Goal: Answer question/provide support

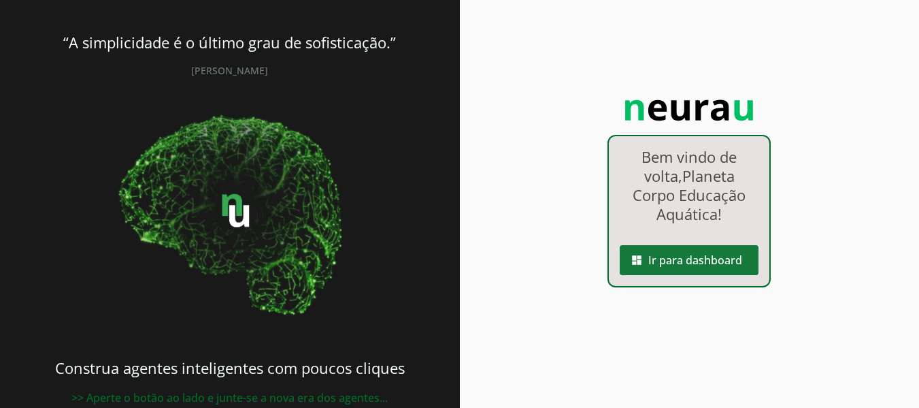
click at [721, 260] on span at bounding box center [689, 260] width 139 height 33
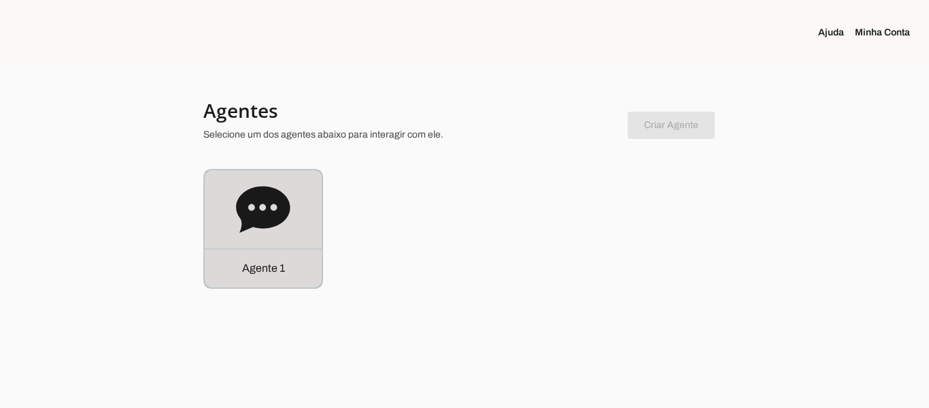
click at [252, 197] on icon at bounding box center [263, 209] width 54 height 46
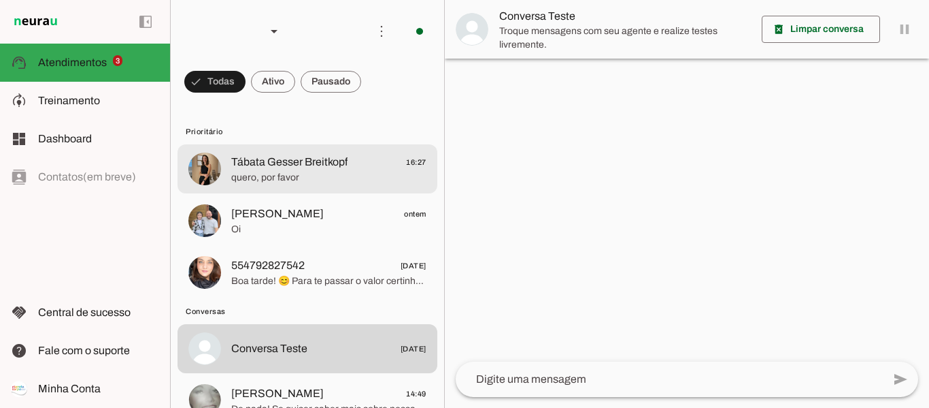
click at [354, 169] on span "Tábata Gesser Breitkopf 16:27" at bounding box center [328, 162] width 195 height 17
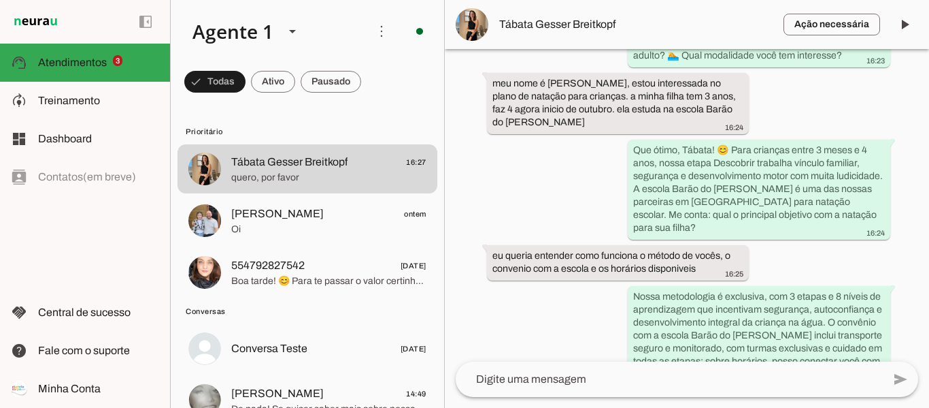
scroll to position [373, 0]
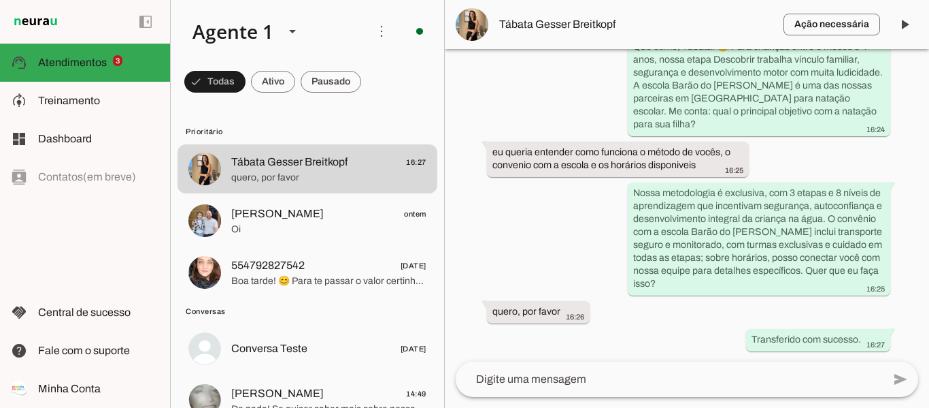
click at [590, 35] on md-item "Ação necessária O Agente detectou que uma ação humana é necessária, resolva a q…" at bounding box center [687, 24] width 484 height 49
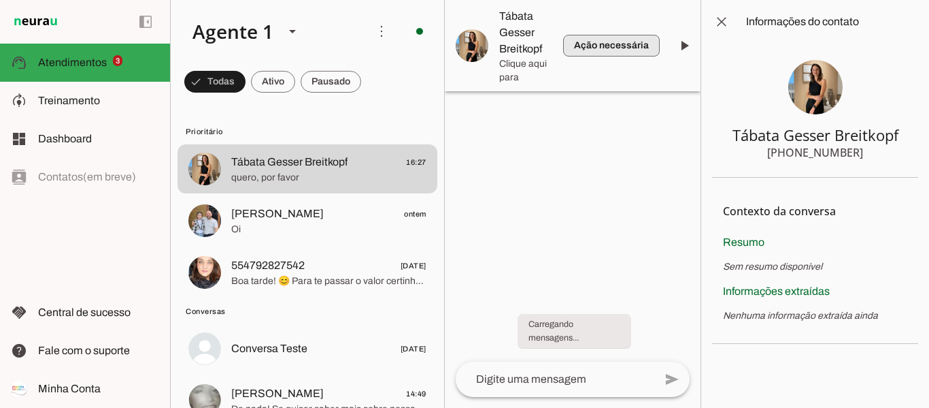
click at [588, 29] on span "button" at bounding box center [611, 45] width 97 height 33
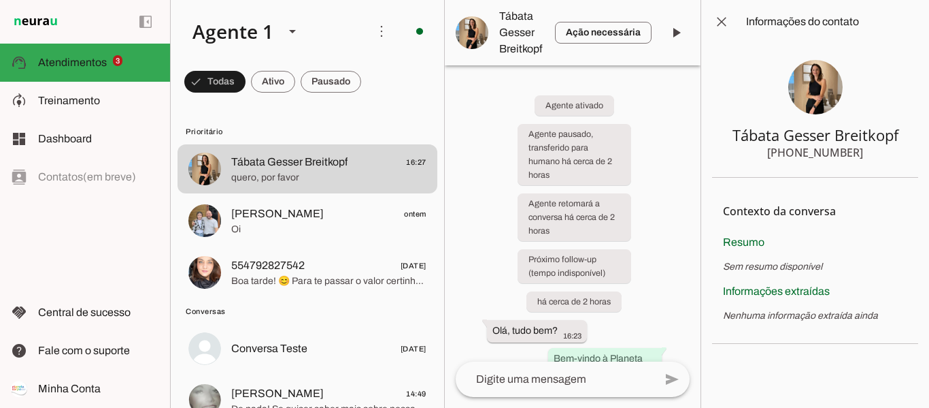
drag, startPoint x: 858, startPoint y: 152, endPoint x: 831, endPoint y: 151, distance: 26.5
click at [831, 151] on section "Tábata Gesser Breitkopf +55 4791877101" at bounding box center [815, 111] width 206 height 134
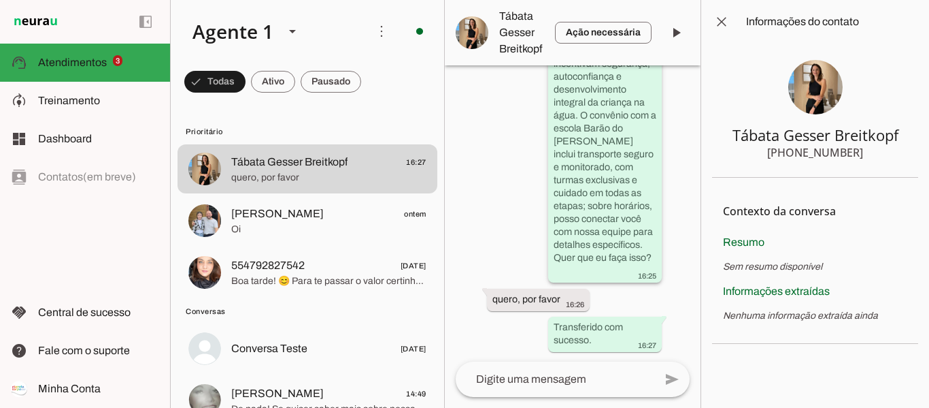
scroll to position [1052, 0]
click at [723, 22] on span at bounding box center [722, 21] width 33 height 33
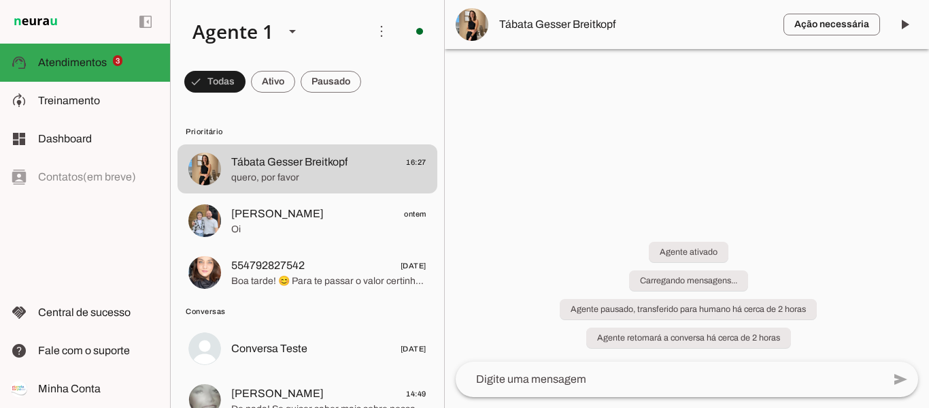
click at [643, 190] on div at bounding box center [687, 204] width 484 height 408
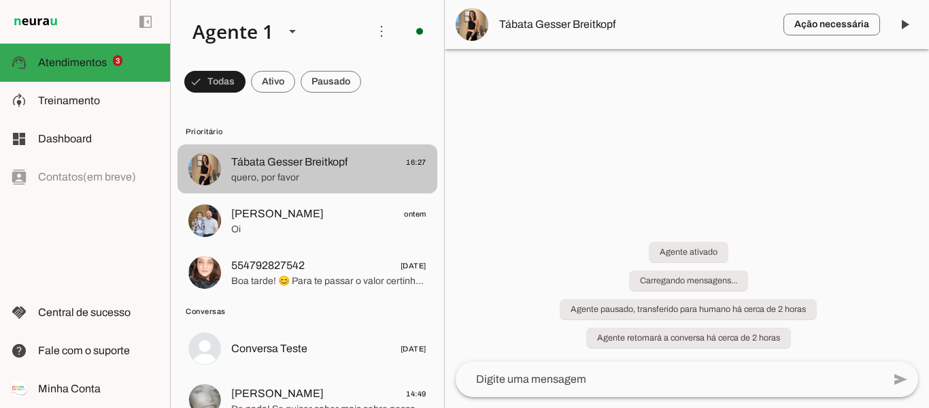
click at [304, 173] on span "quero, por favor" at bounding box center [328, 178] width 195 height 14
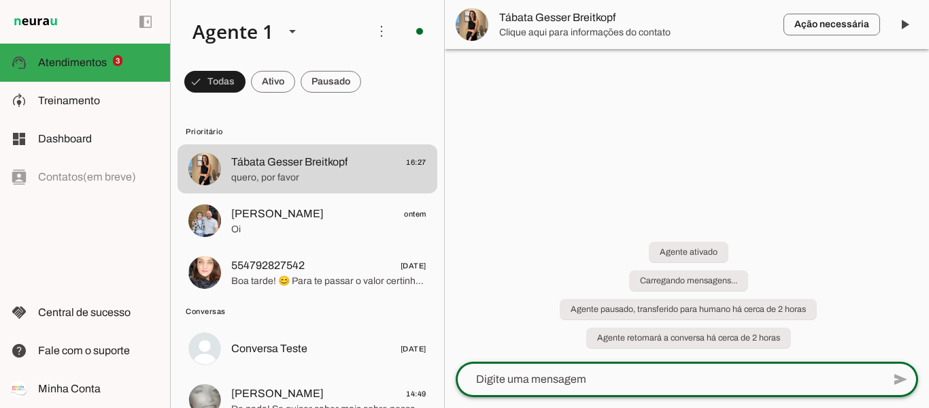
click at [713, 382] on textarea at bounding box center [669, 379] width 427 height 16
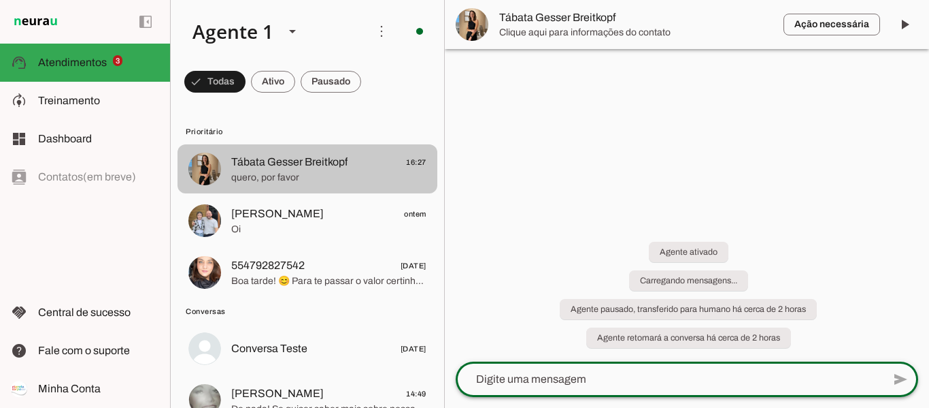
click at [322, 164] on span "Tábata Gesser Breitkopf" at bounding box center [289, 162] width 116 height 16
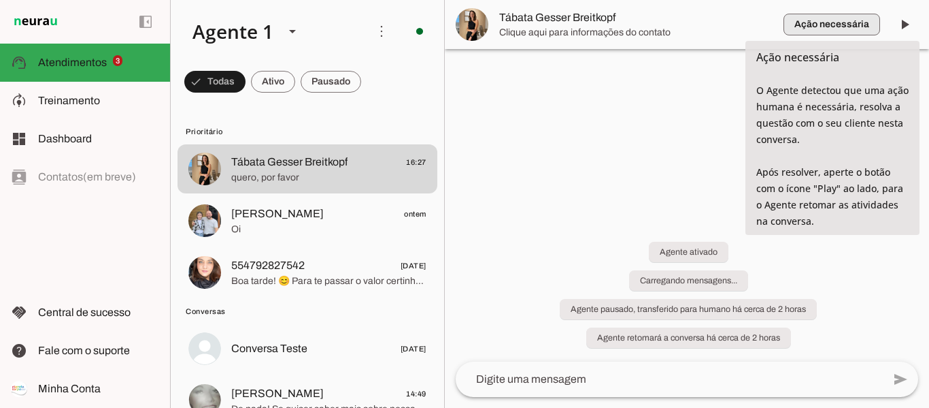
click at [843, 25] on span "button" at bounding box center [832, 24] width 97 height 33
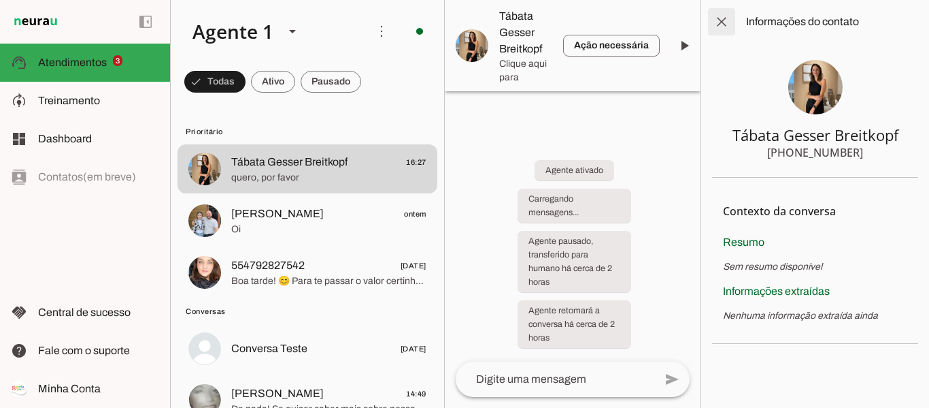
click at [718, 20] on span at bounding box center [722, 21] width 33 height 33
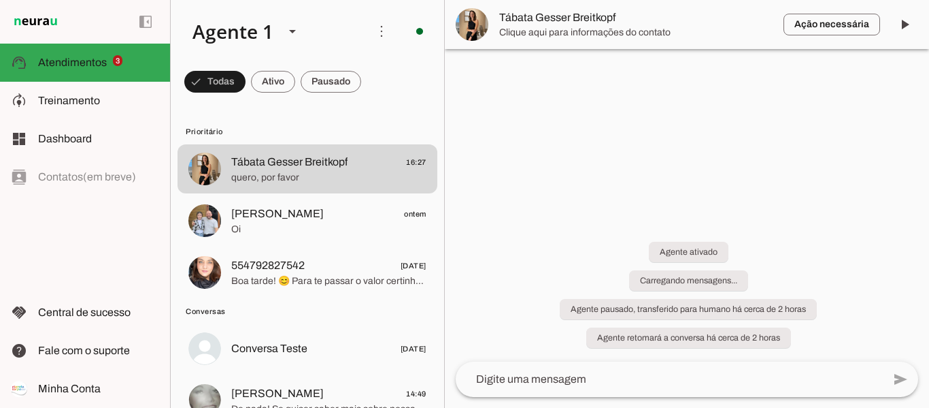
click at [673, 148] on div at bounding box center [687, 204] width 484 height 408
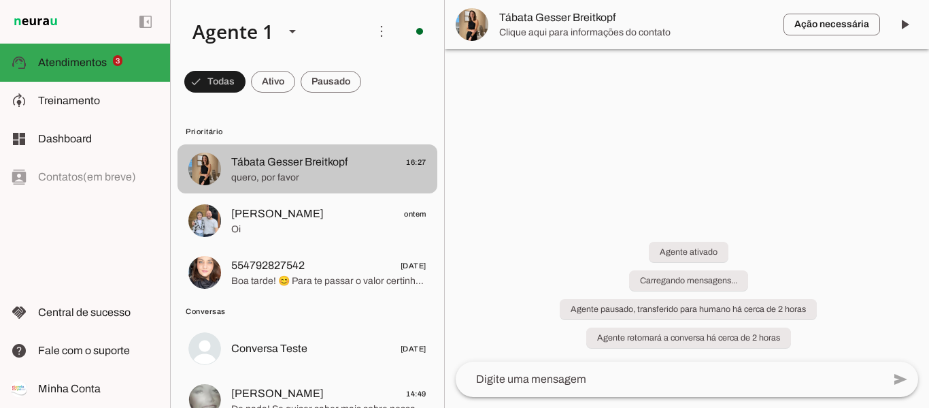
click at [345, 181] on span "quero, por favor" at bounding box center [328, 178] width 195 height 14
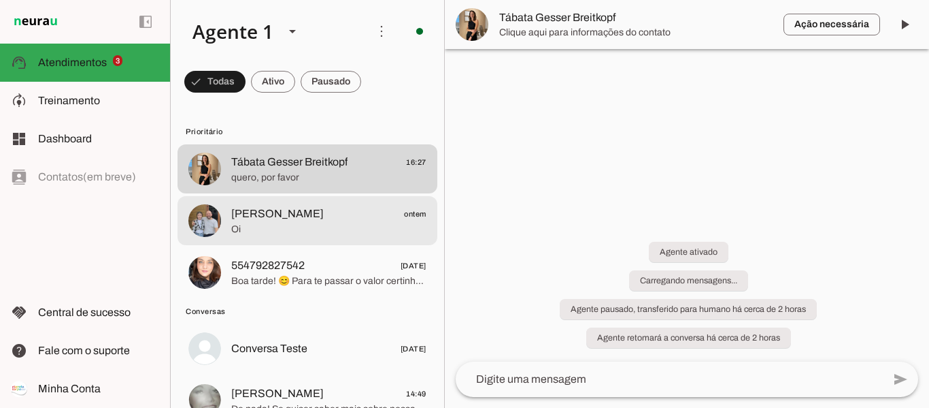
click at [298, 219] on span "Alexandre ontem" at bounding box center [328, 213] width 195 height 17
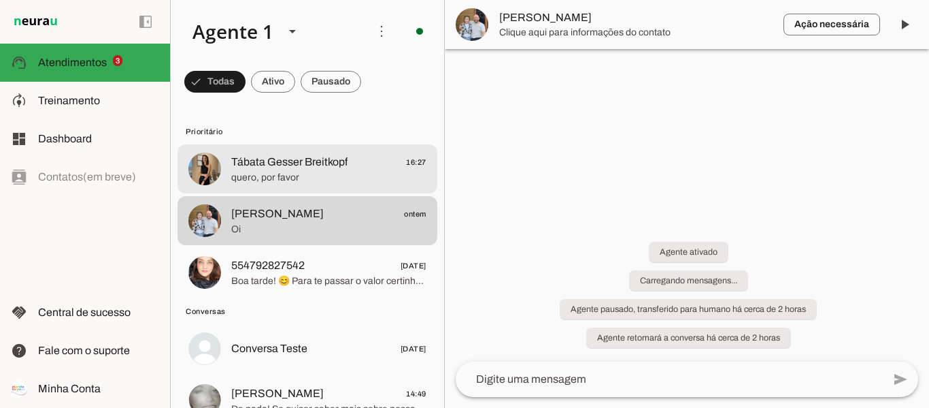
click at [284, 179] on span "quero, por favor" at bounding box center [328, 178] width 195 height 14
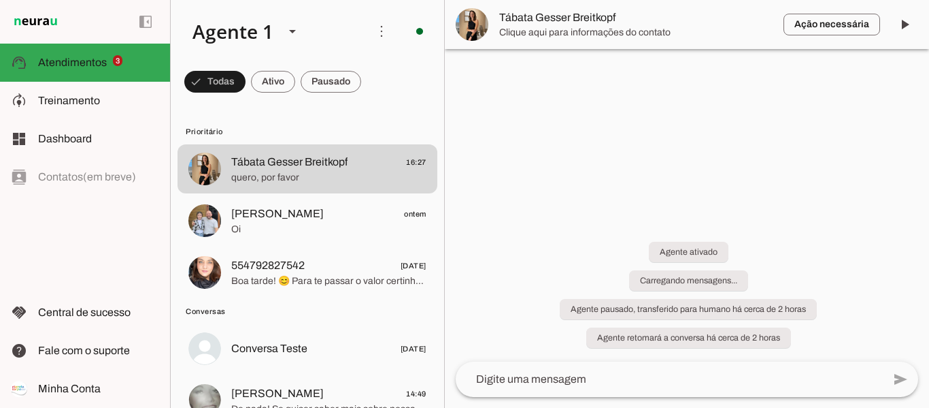
click at [538, 19] on span "Tábata Gesser Breitkopf" at bounding box center [635, 18] width 273 height 16
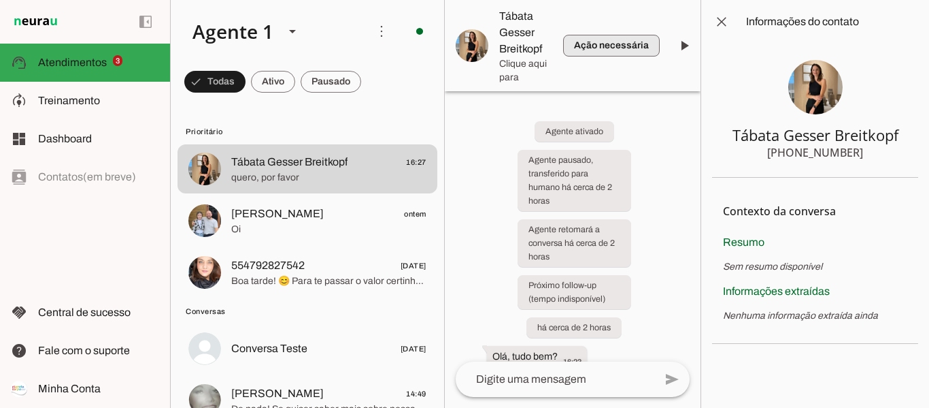
click at [640, 46] on span "button" at bounding box center [611, 45] width 97 height 33
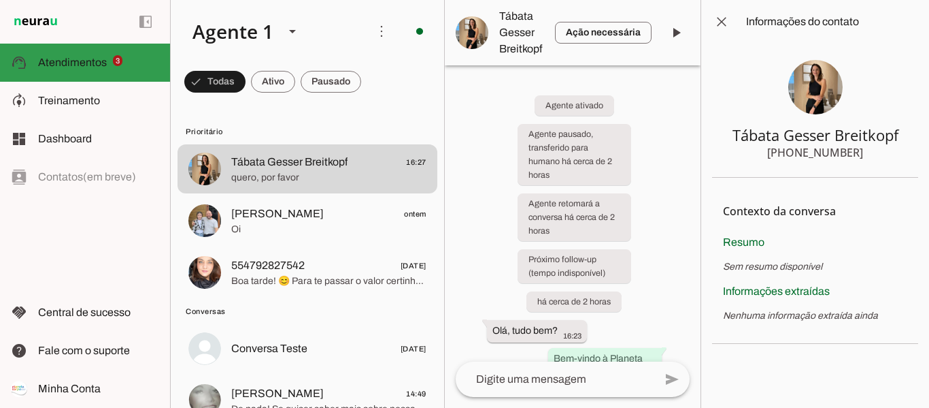
click at [96, 61] on span "Atendimentos" at bounding box center [72, 62] width 69 height 12
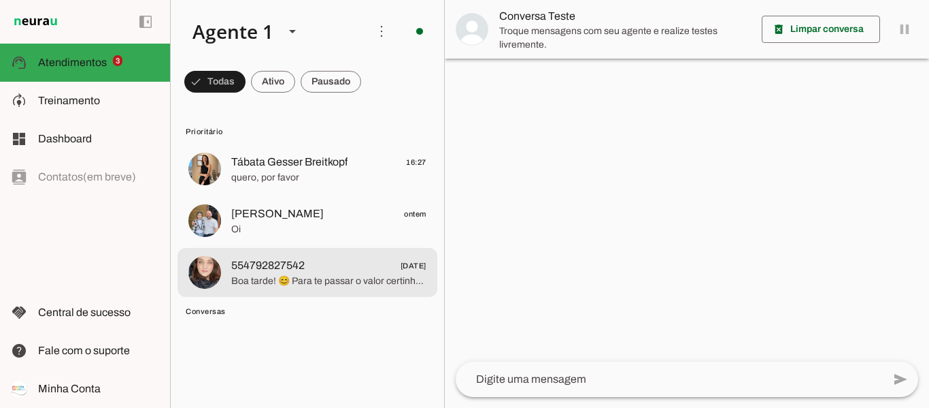
click at [325, 267] on span "554792827542 07/07/2025" at bounding box center [328, 265] width 195 height 17
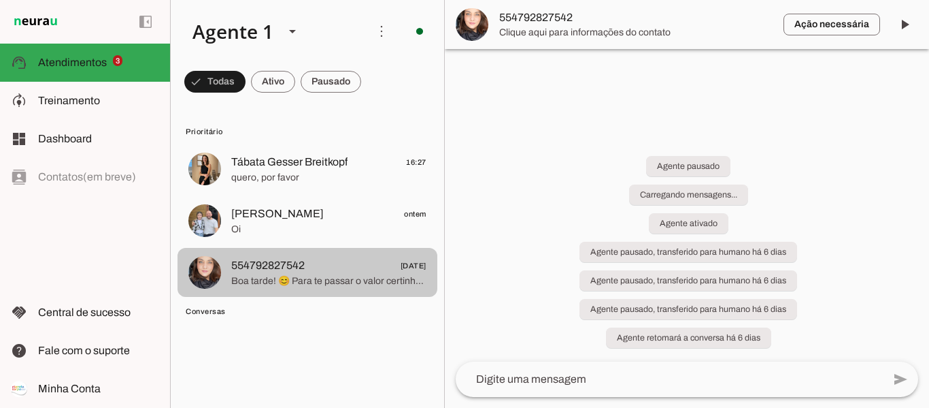
scroll to position [15, 0]
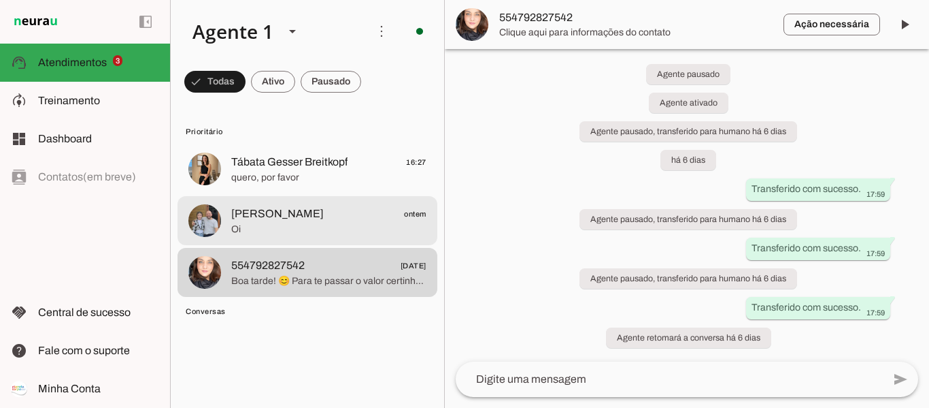
click at [308, 219] on span "[PERSON_NAME] ontem" at bounding box center [328, 213] width 195 height 17
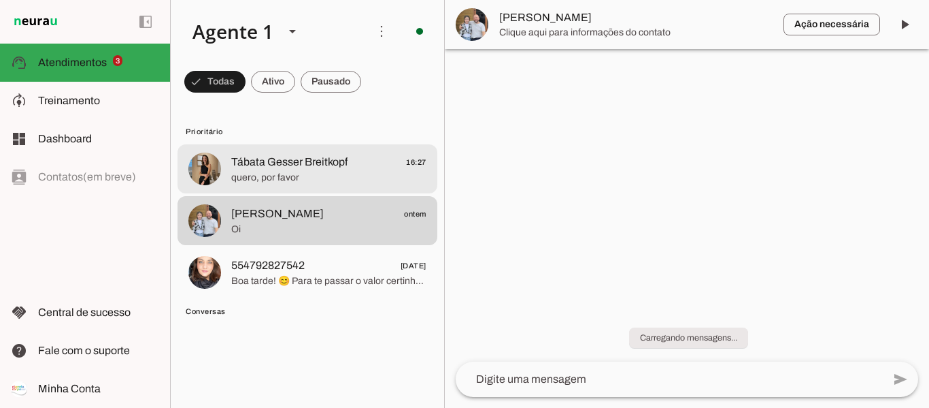
click at [312, 161] on span "Tábata Gesser Breitkopf" at bounding box center [289, 162] width 116 height 16
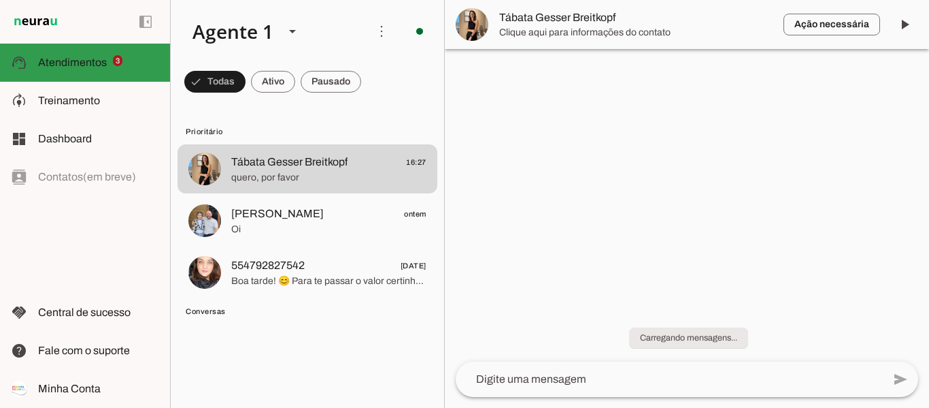
click at [101, 56] on span "Atendimentos" at bounding box center [72, 62] width 69 height 12
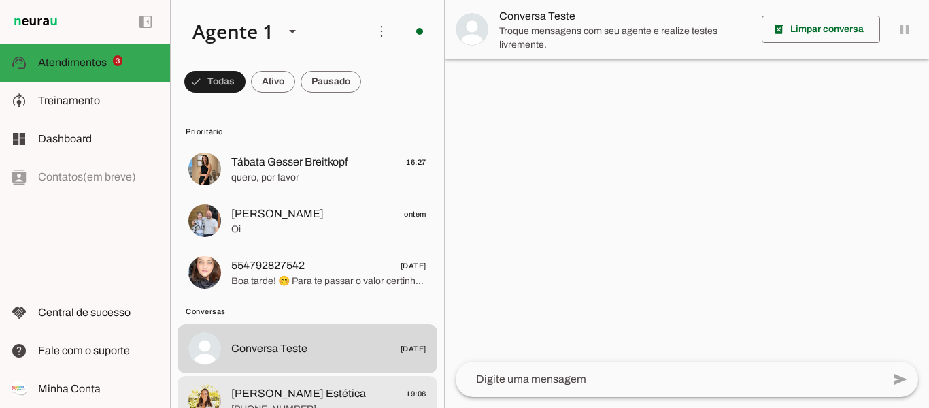
click at [319, 399] on span "[PERSON_NAME] Estética" at bounding box center [298, 393] width 135 height 16
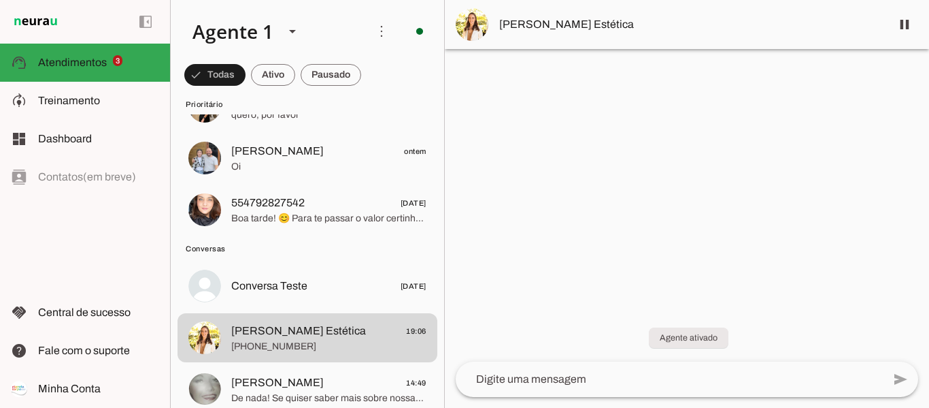
scroll to position [204, 0]
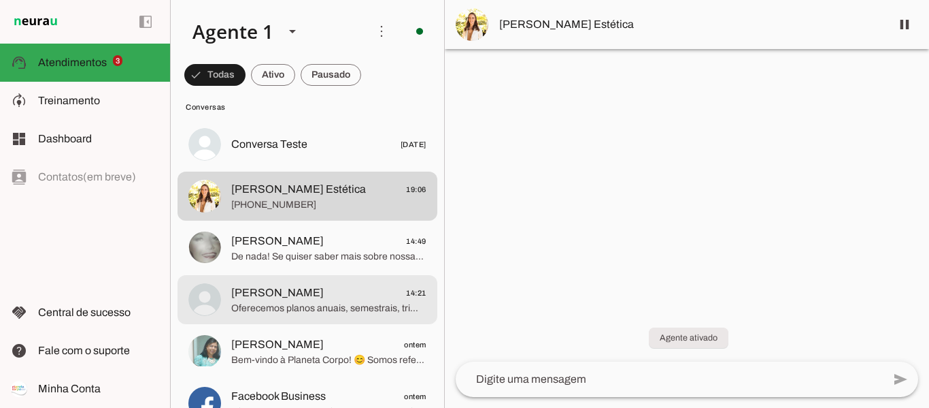
click at [362, 299] on span "Mariana Lima 14:21" at bounding box center [328, 292] width 195 height 17
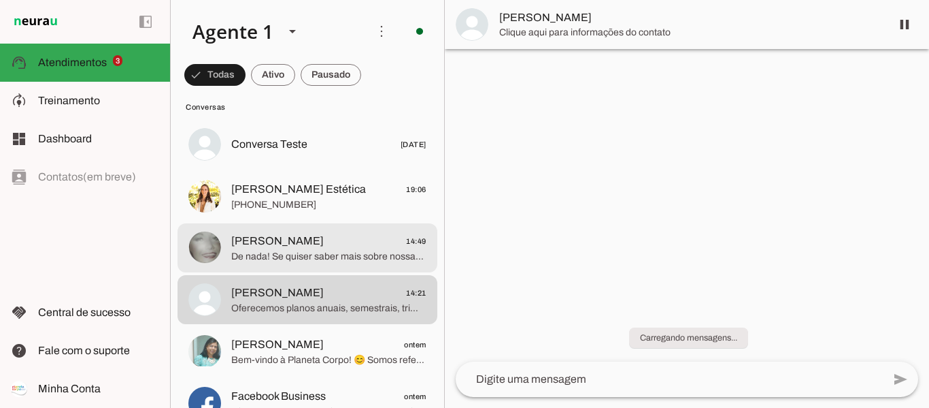
click at [343, 250] on span "De nada! Se quiser saber mais sobre nossas modalidades aqui em [GEOGRAPHIC_DATA…" at bounding box center [328, 257] width 195 height 14
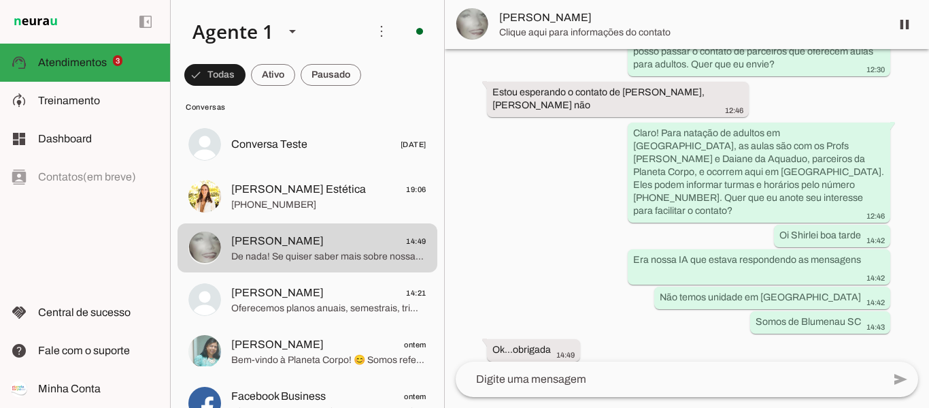
scroll to position [1283, 0]
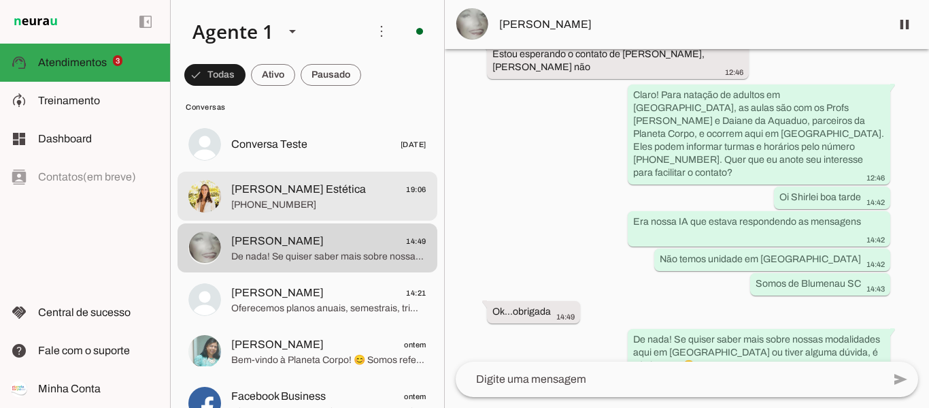
click at [333, 203] on span "+55 4788070509" at bounding box center [328, 205] width 195 height 14
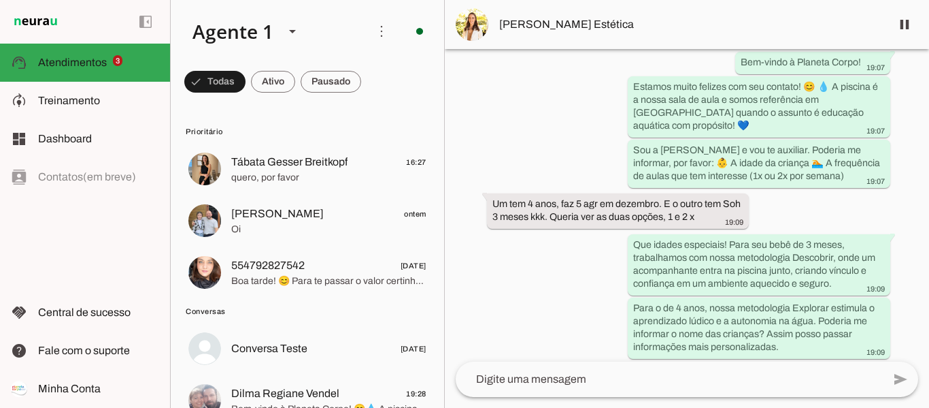
scroll to position [310, 0]
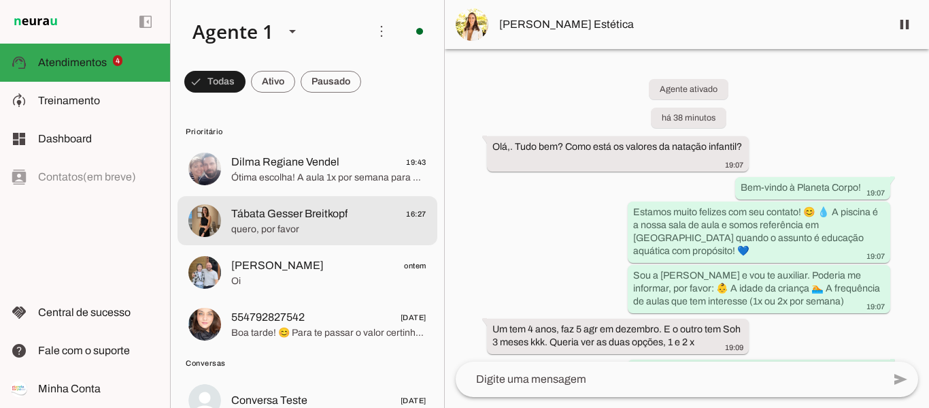
click at [342, 219] on span "Tábata Gesser Breitkopf" at bounding box center [289, 213] width 116 height 16
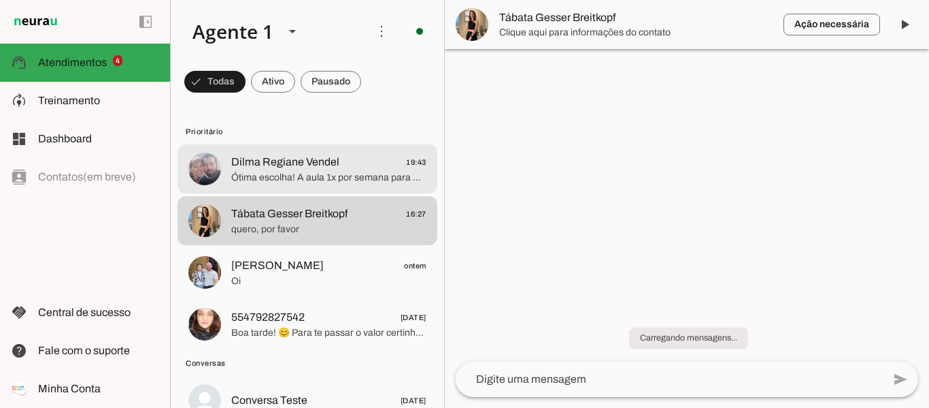
click at [342, 169] on span "Dilma Regiane Vendel 19:43" at bounding box center [328, 162] width 195 height 17
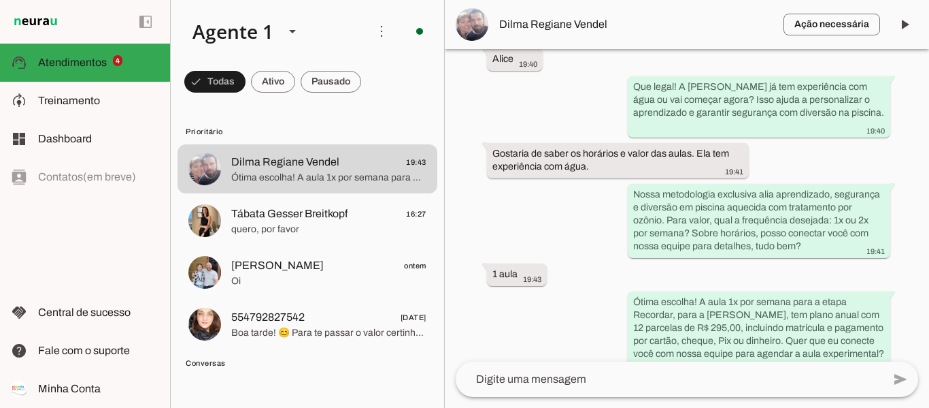
scroll to position [366, 0]
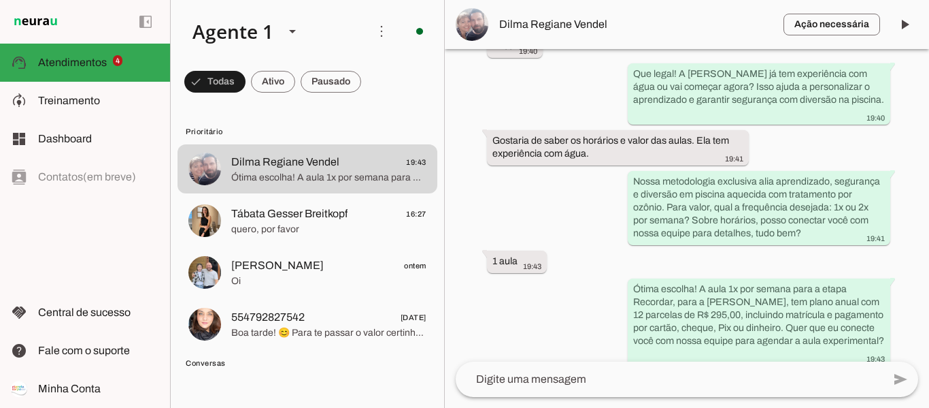
click at [542, 18] on span "Dilma Regiane Vendel" at bounding box center [635, 24] width 273 height 16
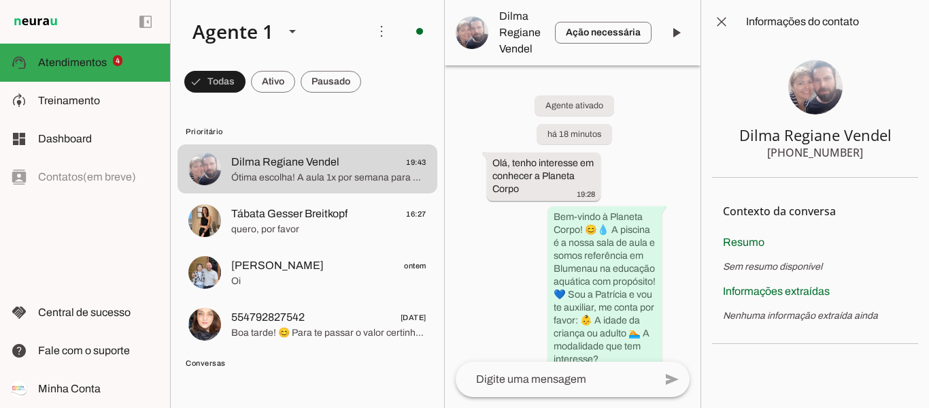
drag, startPoint x: 857, startPoint y: 150, endPoint x: 835, endPoint y: 146, distance: 22.3
click at [835, 146] on section "Dilma Regiane Vendel [PHONE_NUMBER]" at bounding box center [815, 111] width 206 height 134
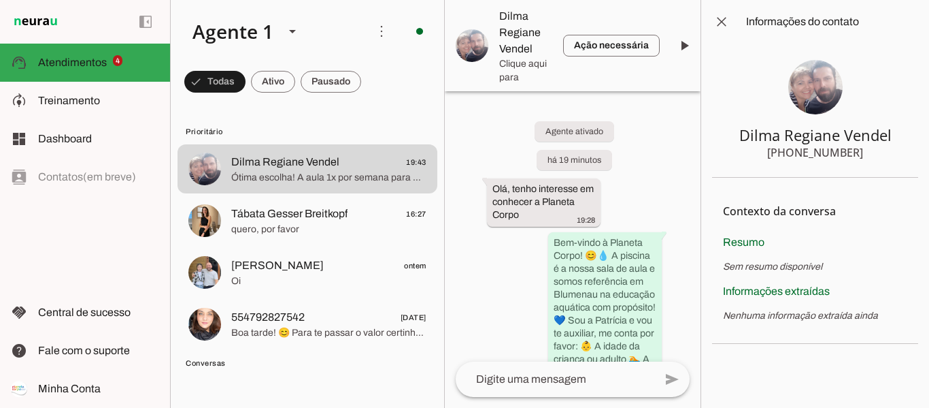
click at [858, 154] on section "Dilma Regiane Vendel [PHONE_NUMBER]" at bounding box center [815, 111] width 206 height 134
drag, startPoint x: 834, startPoint y: 146, endPoint x: 859, endPoint y: 153, distance: 26.1
click at [859, 153] on section "Dilma Regiane Vendel [PHONE_NUMBER]" at bounding box center [815, 111] width 206 height 134
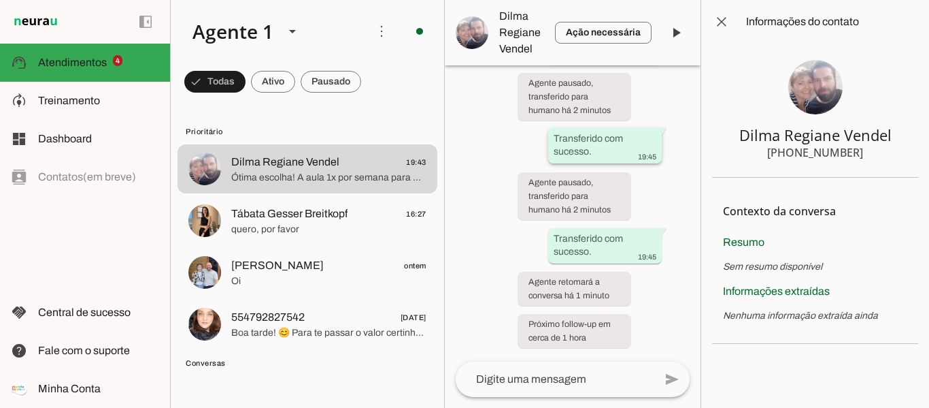
scroll to position [1390, 0]
